Goal: Use online tool/utility: Utilize a website feature to perform a specific function

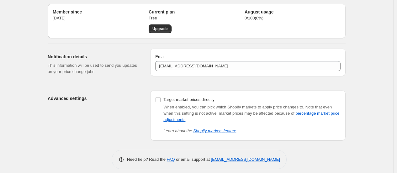
scroll to position [26, 0]
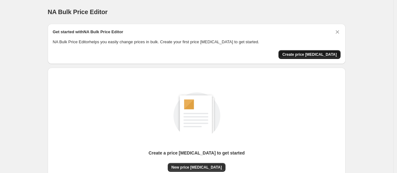
click at [316, 54] on span "Create price change job" at bounding box center [309, 54] width 55 height 5
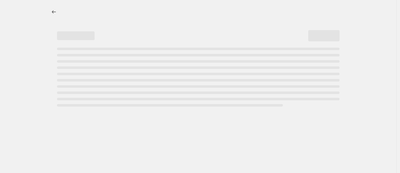
select select "percentage"
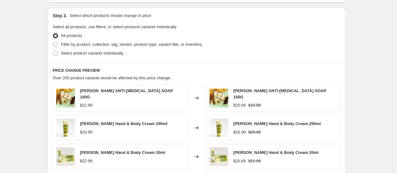
scroll to position [278, 0]
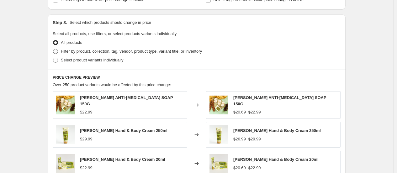
click at [56, 53] on span at bounding box center [55, 51] width 5 height 5
click at [53, 49] on input "Filter by product, collection, tag, vendor, product type, variant title, or inv…" at bounding box center [53, 49] width 0 height 0
radio input "true"
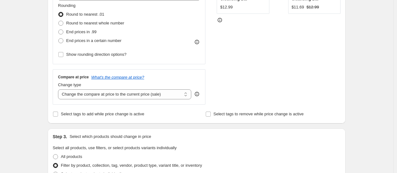
scroll to position [162, 0]
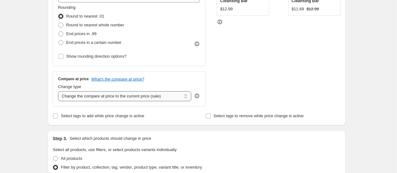
click at [84, 95] on select "Change the compare at price to the current price (sale) Change the compare at p…" at bounding box center [124, 96] width 133 height 10
click at [81, 100] on select "Change the compare at price to the current price (sale) Change the compare at p…" at bounding box center [124, 96] width 133 height 10
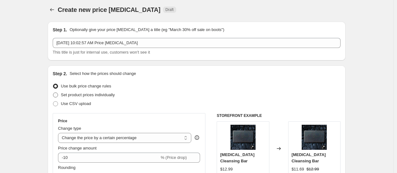
scroll to position [0, 0]
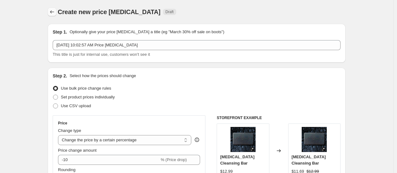
click at [50, 10] on icon "Price change jobs" at bounding box center [52, 12] width 6 height 6
